Goal: Task Accomplishment & Management: Use online tool/utility

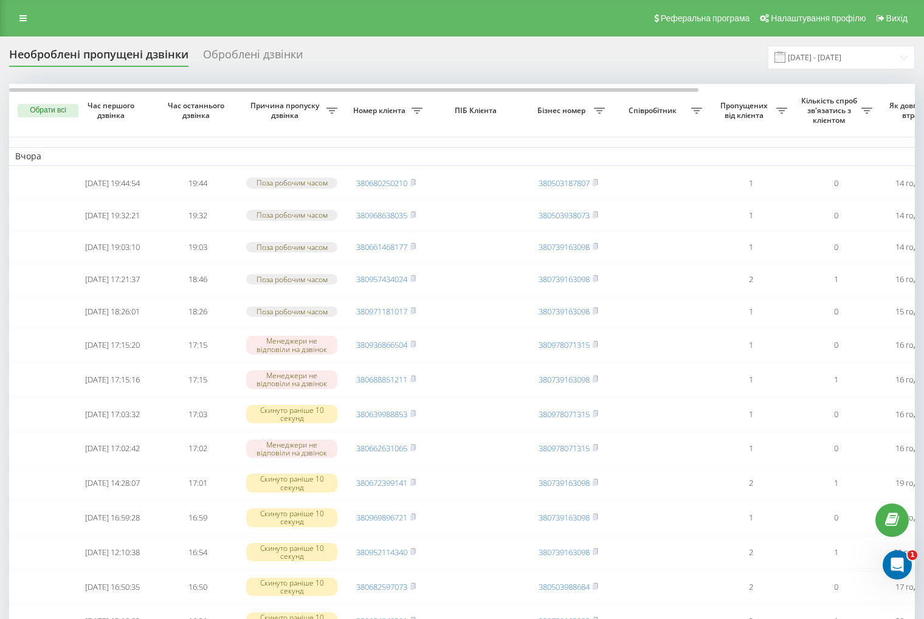
click at [27, 32] on div "Реферальна програма Налаштування профілю Вихід" at bounding box center [462, 18] width 924 height 36
click at [23, 22] on link at bounding box center [23, 18] width 22 height 17
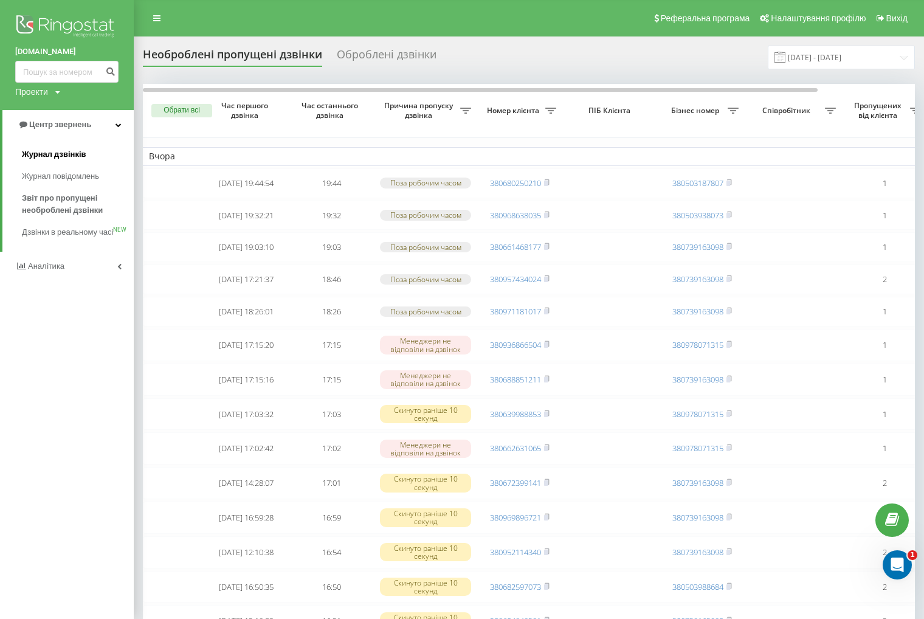
click at [57, 154] on span "Журнал дзвінків" at bounding box center [54, 154] width 64 height 12
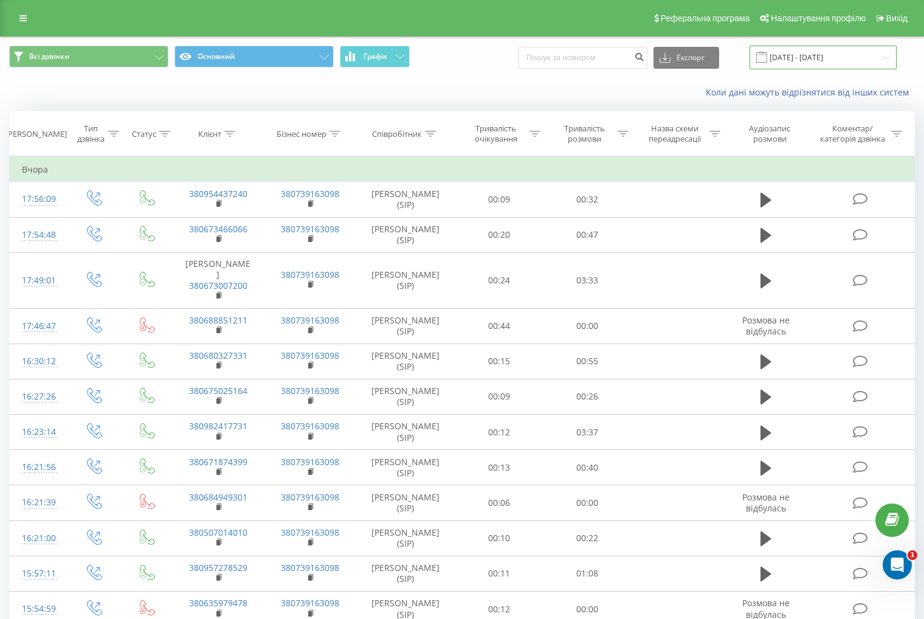
click at [841, 60] on input "19.07.2025 - 19.08.2025" at bounding box center [822, 58] width 147 height 24
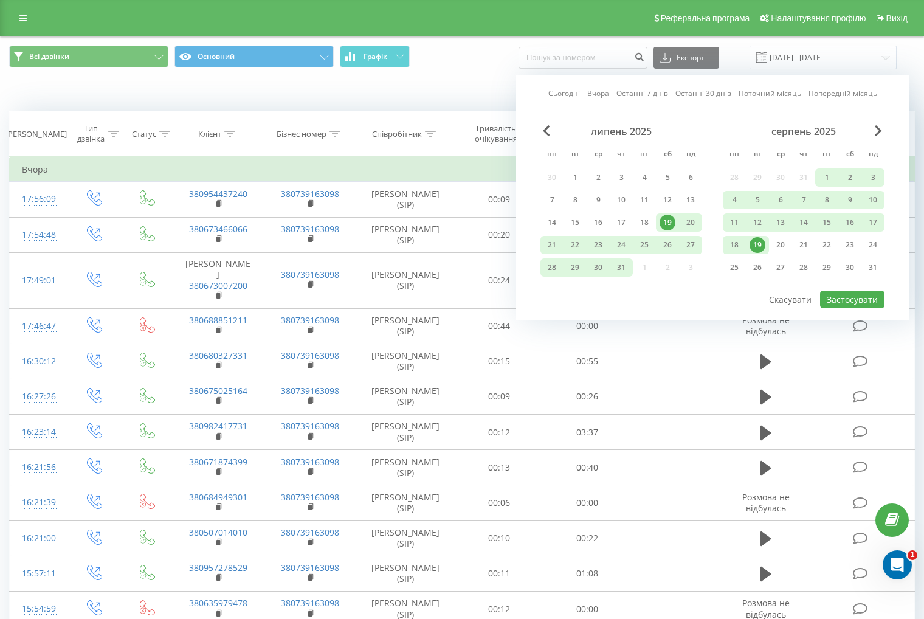
click at [758, 243] on div "19" at bounding box center [757, 245] width 16 height 16
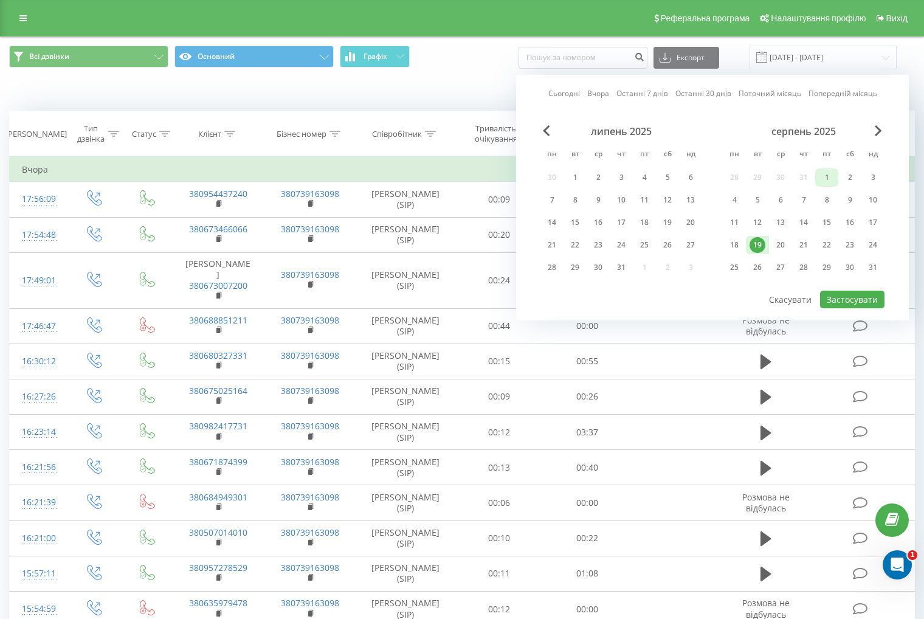
click at [830, 182] on div "1" at bounding box center [827, 178] width 16 height 16
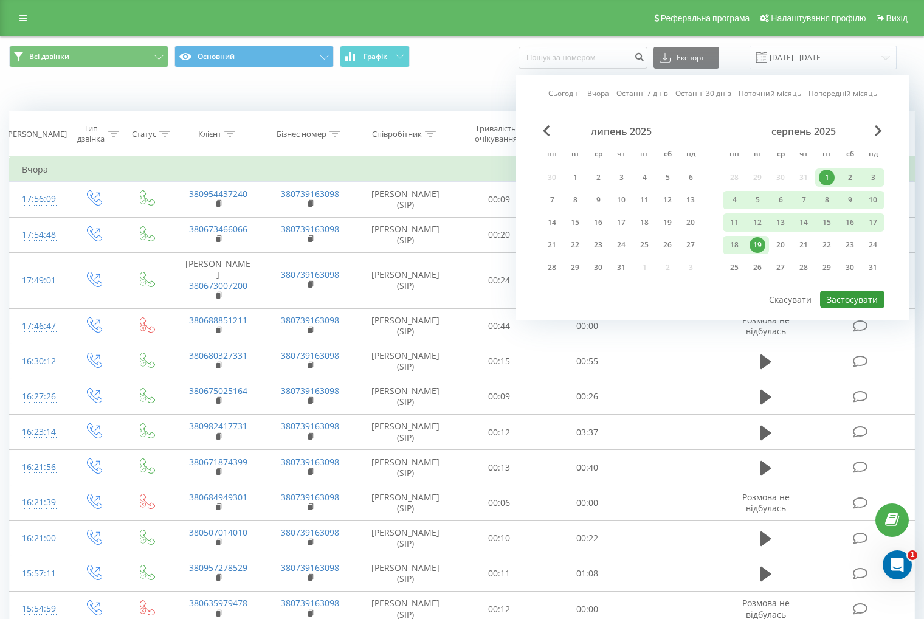
click at [847, 298] on button "Застосувати" at bounding box center [852, 299] width 64 height 18
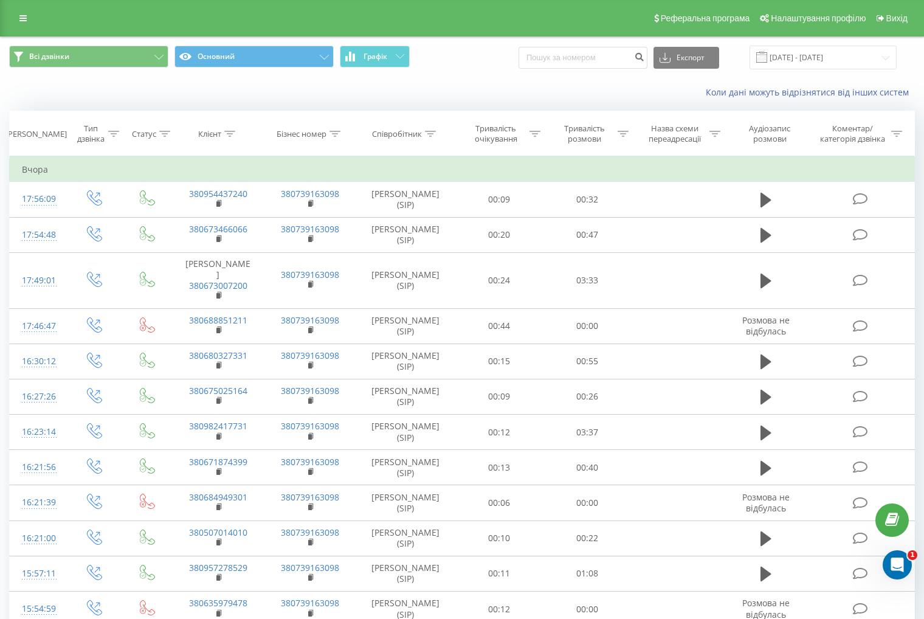
scroll to position [534, 0]
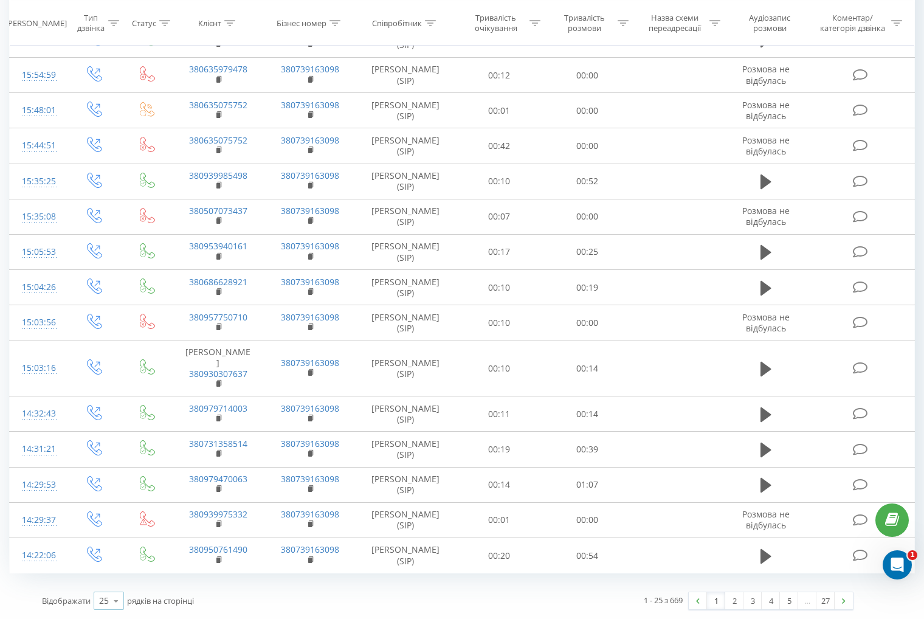
click at [104, 607] on div "25" at bounding box center [104, 600] width 10 height 12
click at [109, 600] on icon at bounding box center [116, 601] width 18 height 24
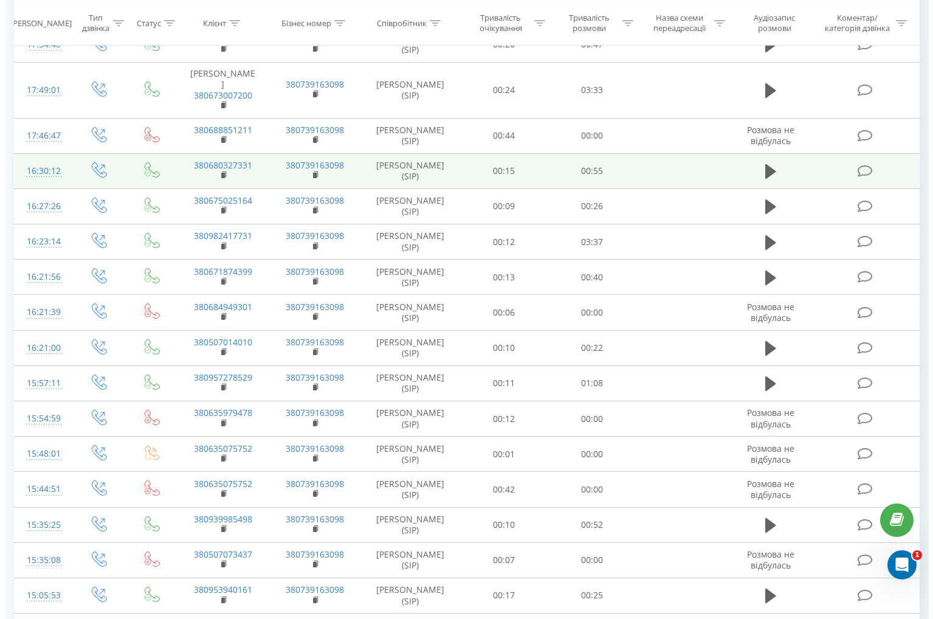
scroll to position [0, 0]
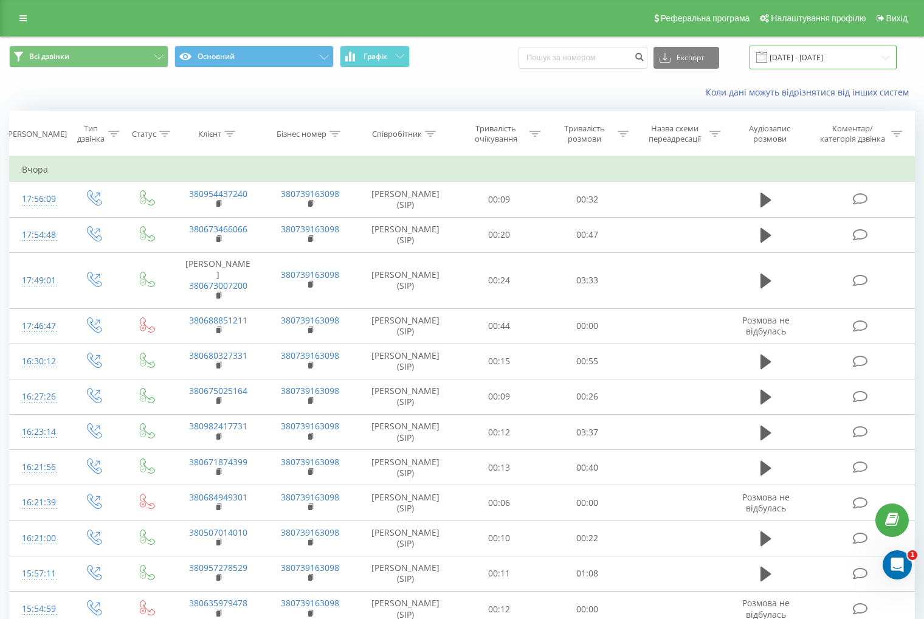
click at [813, 61] on input "01.08.2025 - 19.08.2025" at bounding box center [822, 58] width 147 height 24
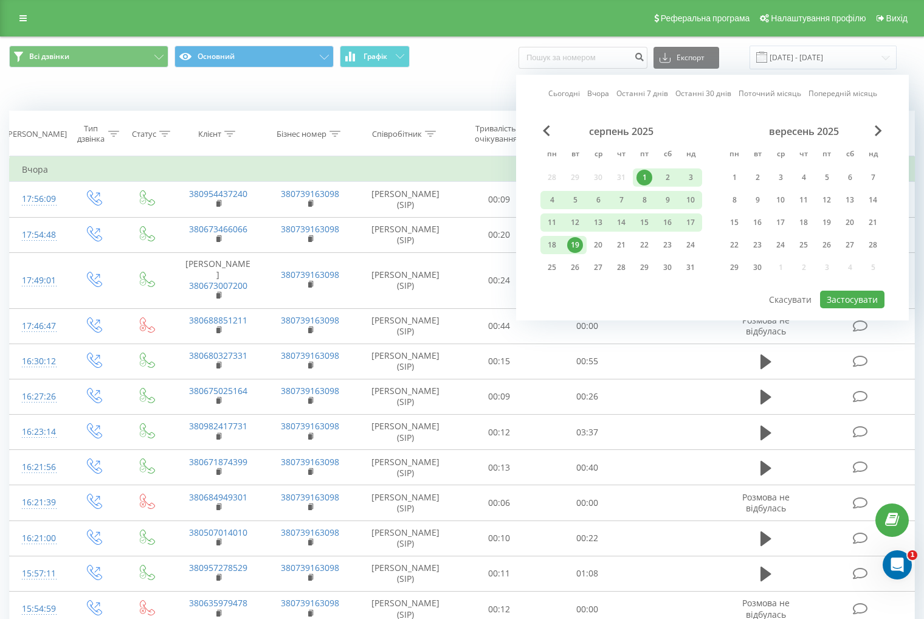
click at [574, 245] on div "19" at bounding box center [575, 245] width 16 height 16
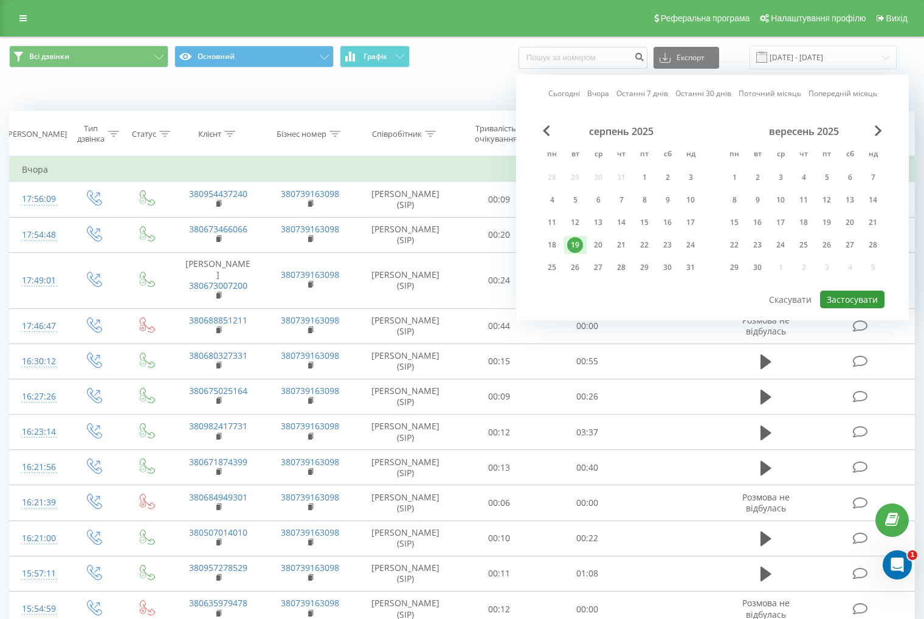
click at [837, 299] on button "Застосувати" at bounding box center [852, 299] width 64 height 18
type input "[DATE] - [DATE]"
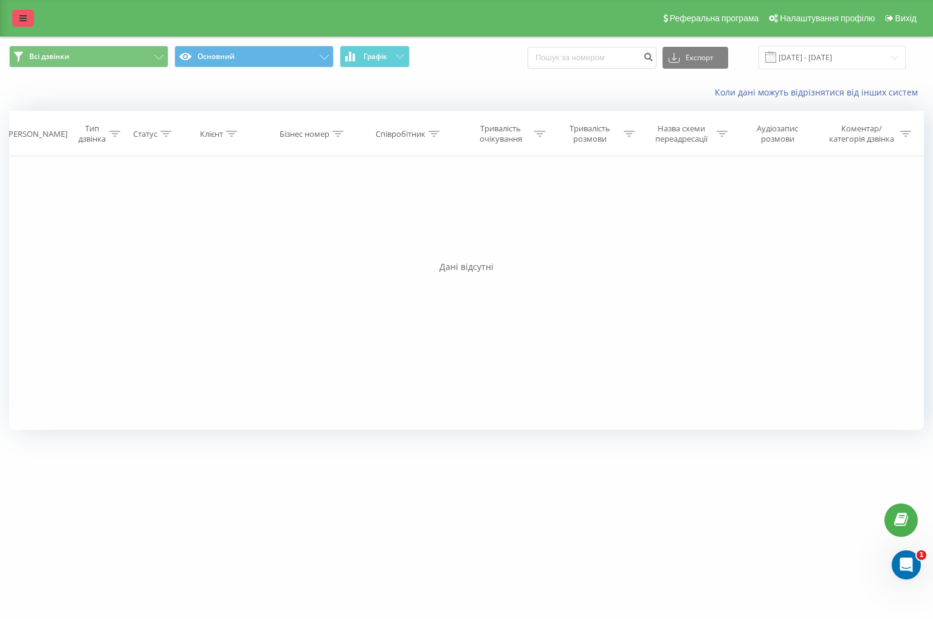
click at [27, 24] on link at bounding box center [23, 18] width 22 height 17
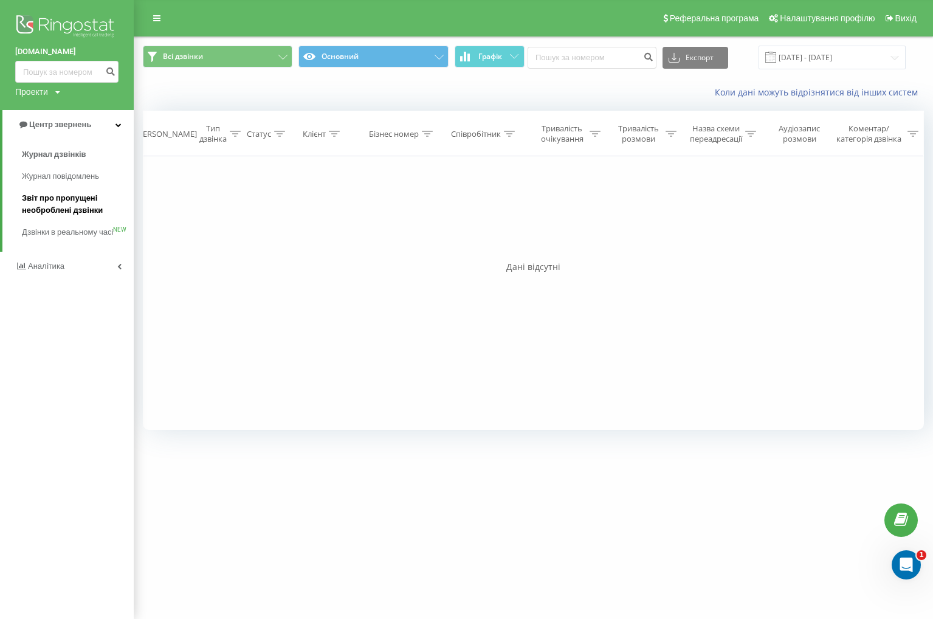
click at [88, 205] on span "Звіт про пропущені необроблені дзвінки" at bounding box center [75, 204] width 106 height 24
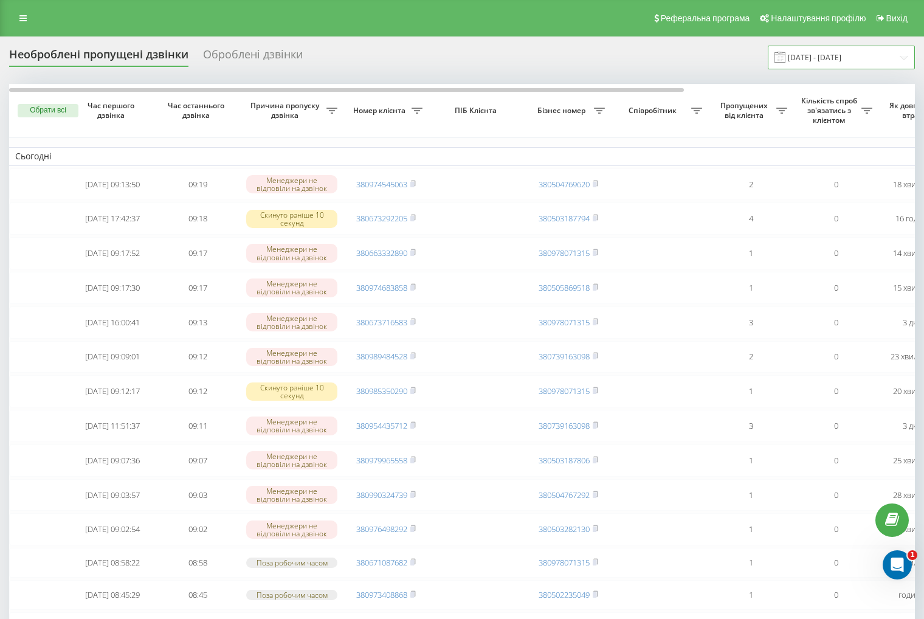
click at [846, 63] on input "19.07.2025 - 19.08.2025" at bounding box center [841, 58] width 147 height 24
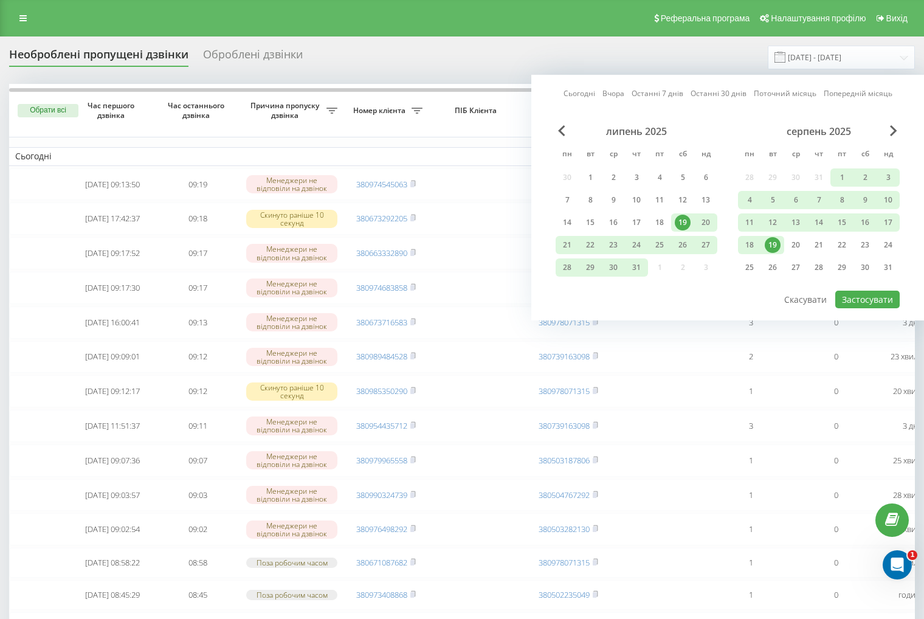
click at [771, 245] on div "19" at bounding box center [773, 245] width 16 height 16
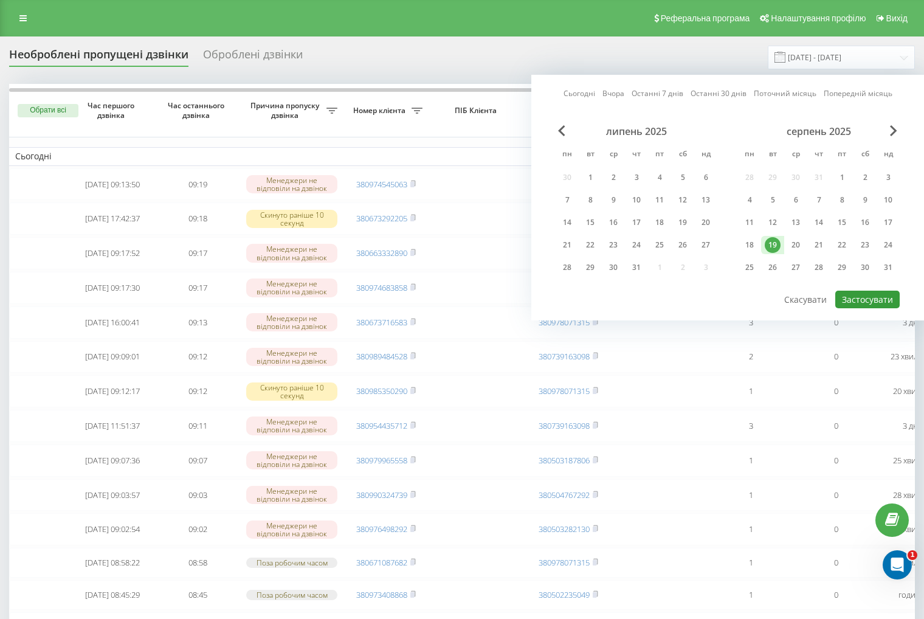
click at [853, 299] on button "Застосувати" at bounding box center [867, 299] width 64 height 18
type input "[DATE] - [DATE]"
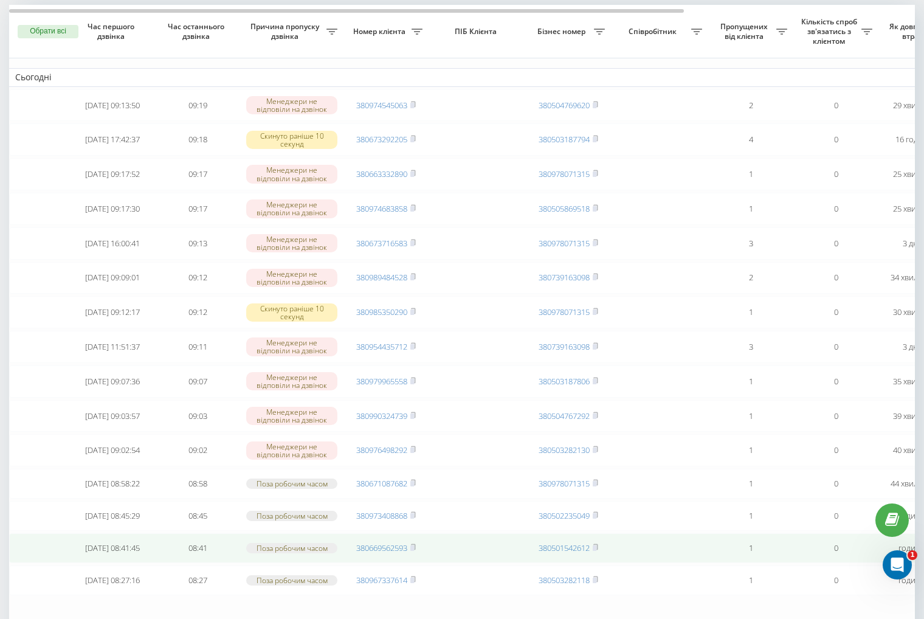
scroll to position [288, 0]
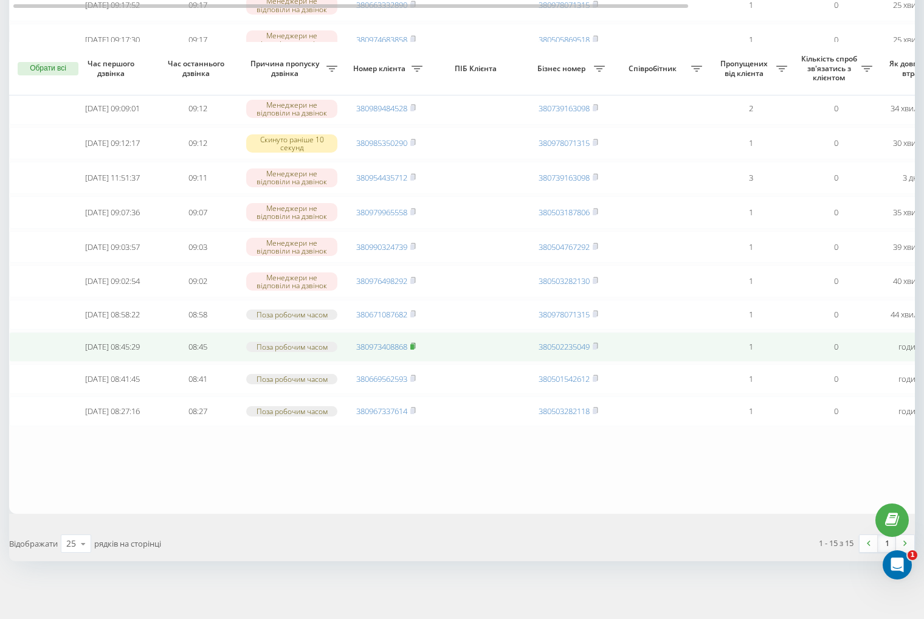
click at [414, 344] on rect at bounding box center [412, 346] width 4 height 5
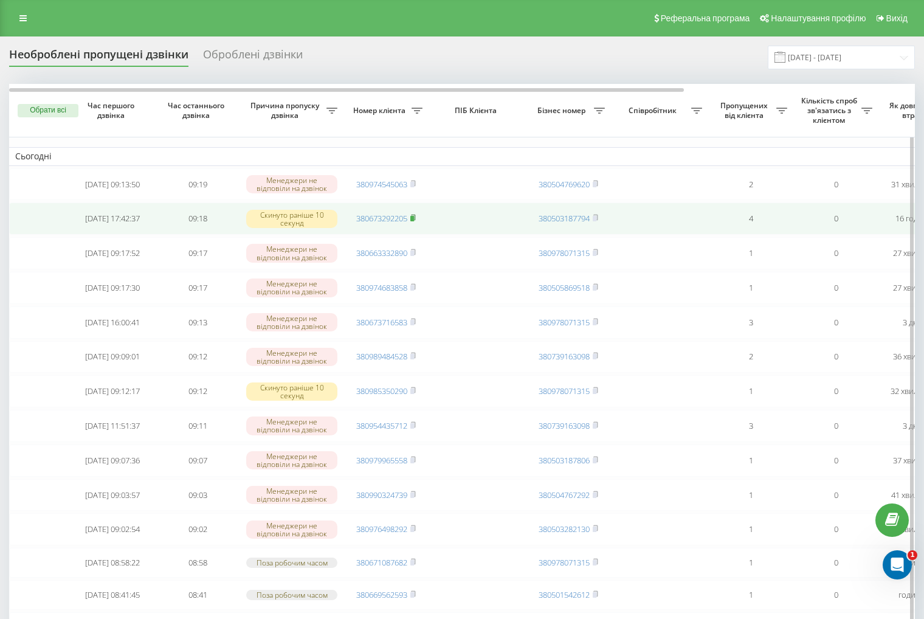
click at [413, 219] on icon at bounding box center [412, 217] width 5 height 7
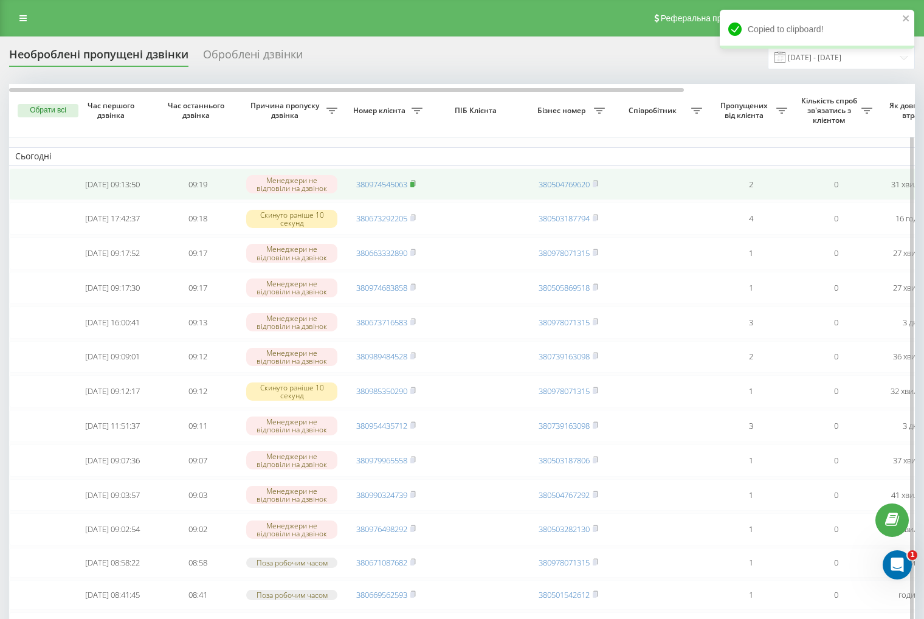
click at [414, 187] on rect at bounding box center [412, 184] width 4 height 5
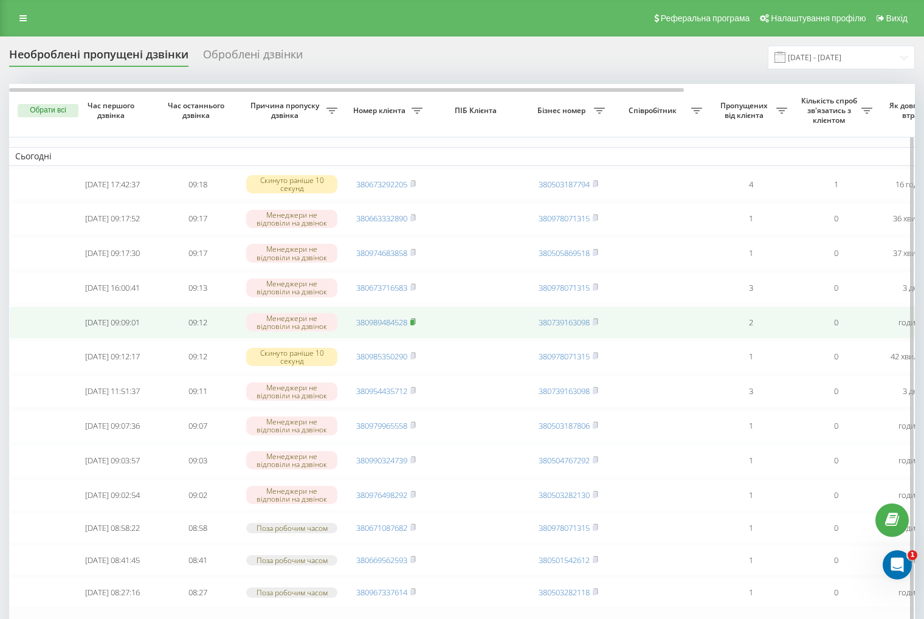
click at [413, 325] on rect at bounding box center [412, 322] width 4 height 5
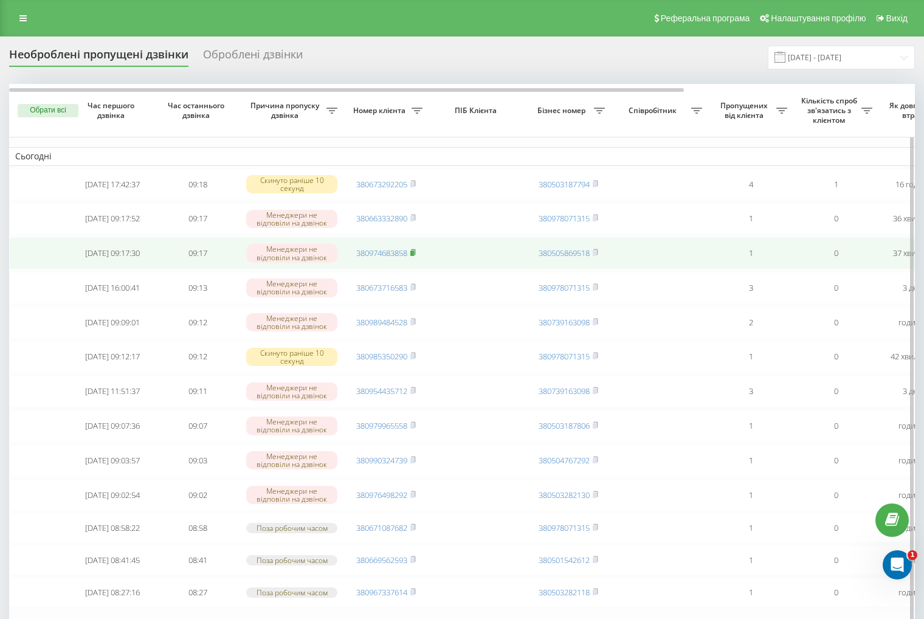
click at [413, 256] on rect at bounding box center [412, 252] width 4 height 5
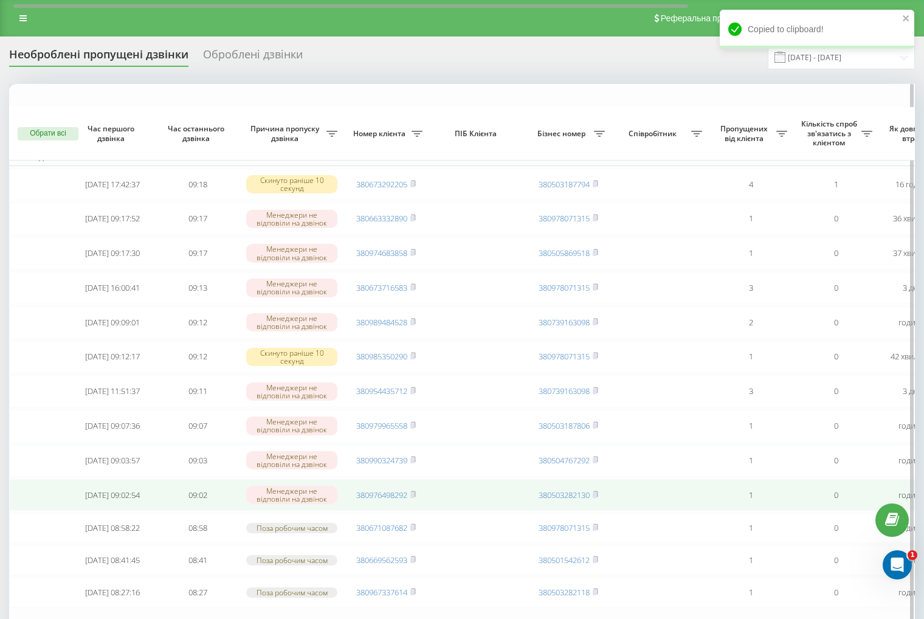
scroll to position [215, 0]
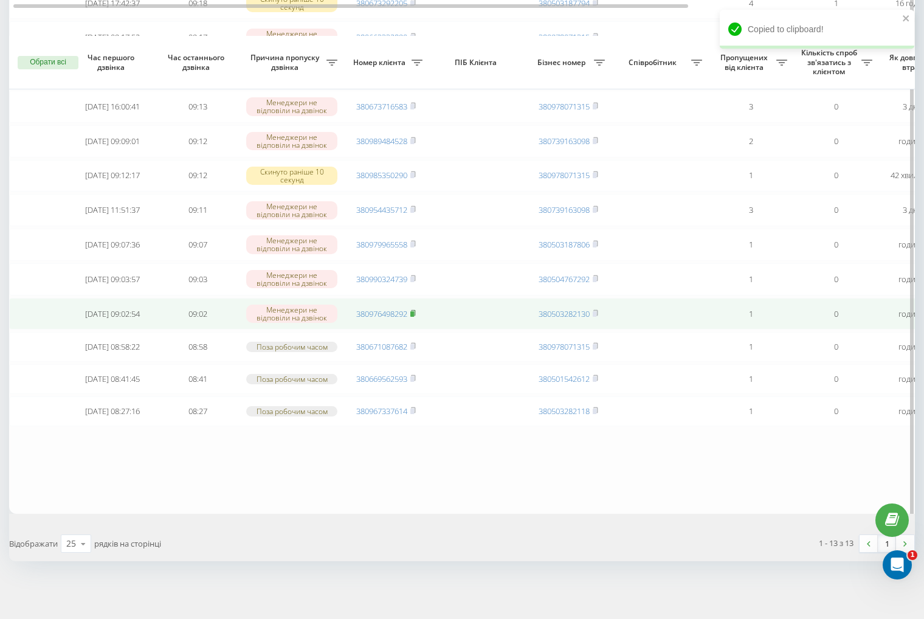
click at [416, 309] on icon at bounding box center [412, 312] width 5 height 7
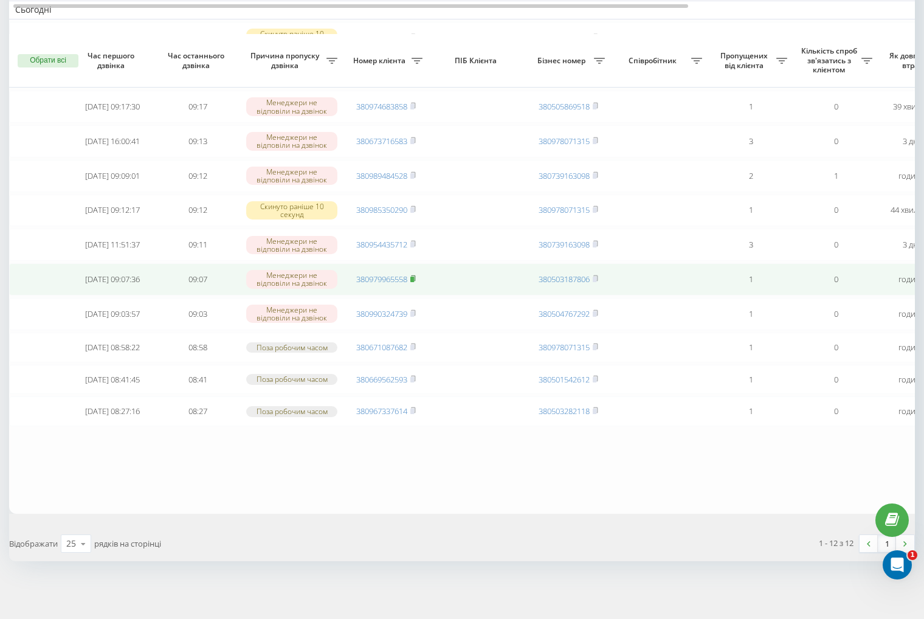
click at [414, 277] on rect at bounding box center [412, 279] width 4 height 5
